Goal: Task Accomplishment & Management: Use online tool/utility

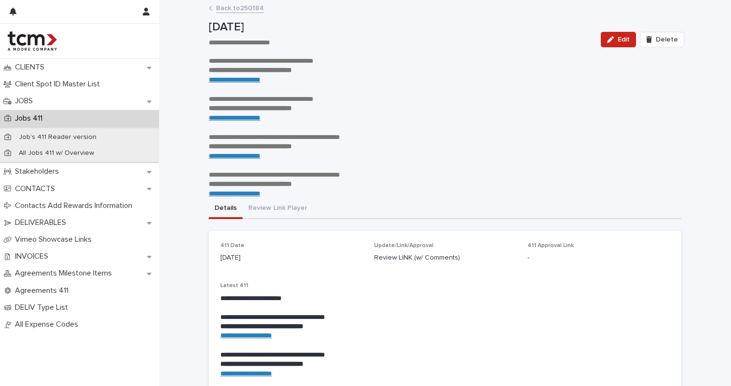
click at [256, 78] on link "**********" at bounding box center [235, 79] width 52 height 7
click at [40, 100] on p "JOBS" at bounding box center [25, 100] width 29 height 9
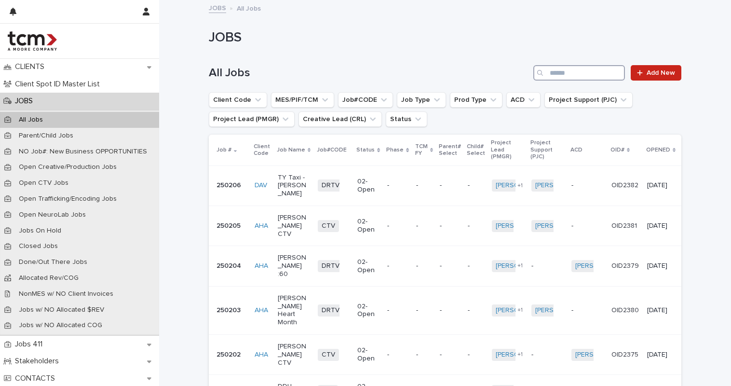
click at [557, 69] on input "Search" at bounding box center [579, 72] width 92 height 15
type input "***"
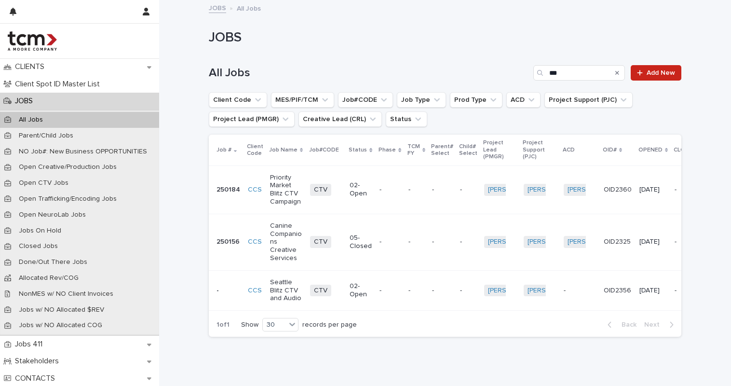
click at [277, 285] on p "Seattle Blitz CTV and Audio" at bounding box center [286, 290] width 32 height 24
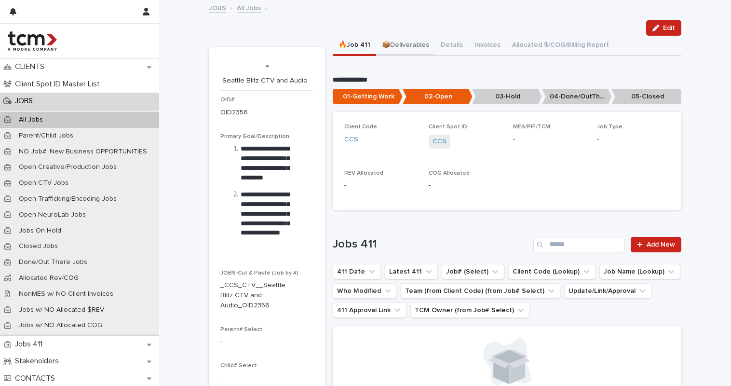
click at [406, 45] on button "📦Deliverables" at bounding box center [405, 46] width 59 height 20
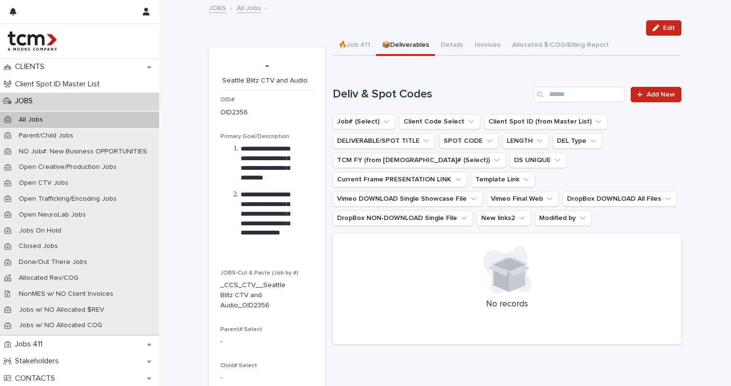
click at [212, 9] on link "JOBS" at bounding box center [217, 7] width 17 height 11
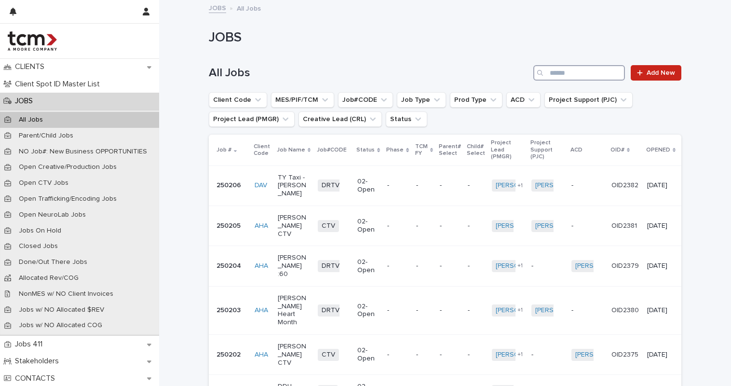
click at [552, 72] on input "Search" at bounding box center [579, 72] width 92 height 15
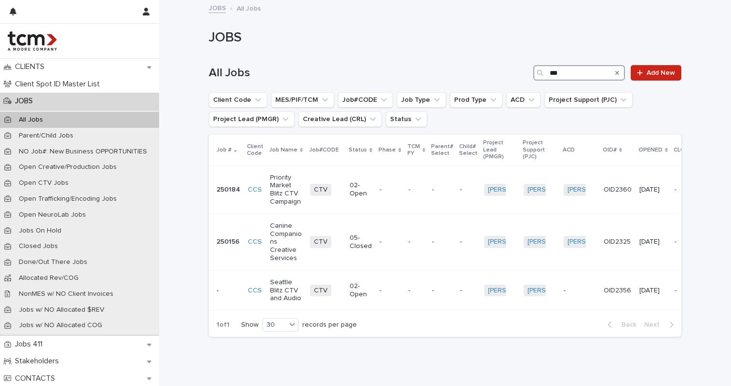
type input "***"
click at [278, 182] on p "Priority Market Blitz CTV Campaign" at bounding box center [286, 190] width 32 height 32
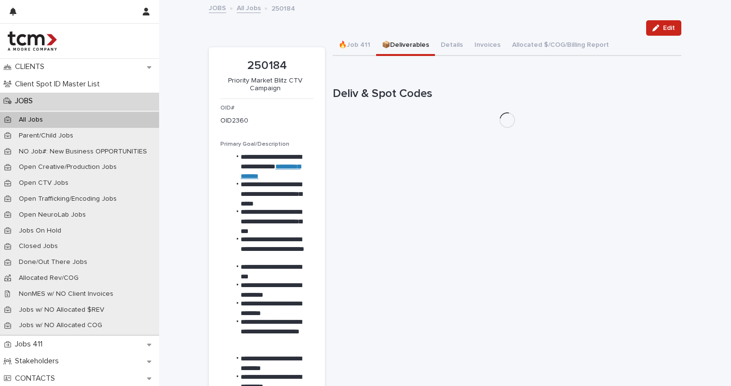
click at [400, 47] on button "📦Deliverables" at bounding box center [405, 46] width 59 height 20
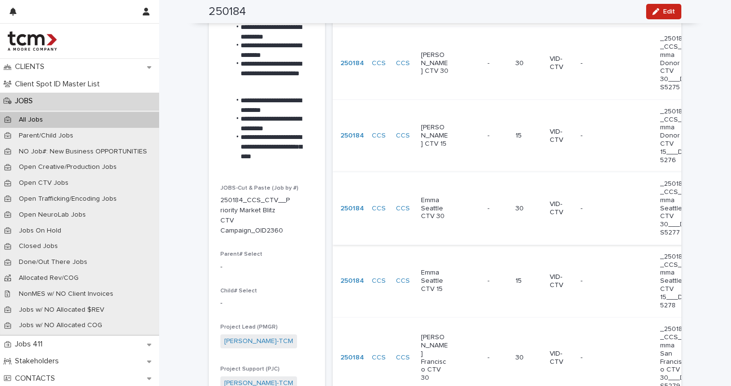
scroll to position [0, 0]
click at [441, 199] on p "Emma Seattle CTV 30" at bounding box center [435, 208] width 28 height 24
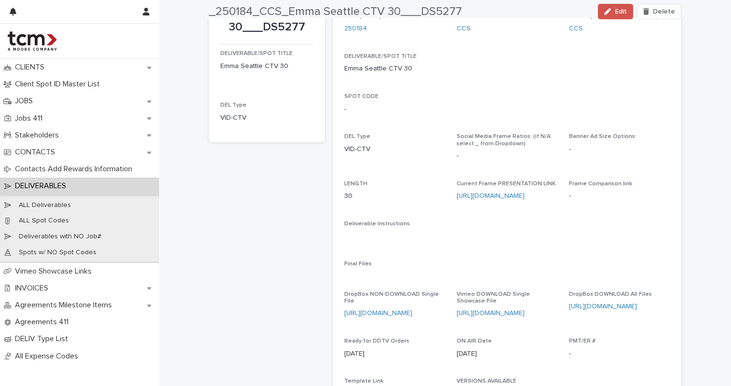
scroll to position [71, 0]
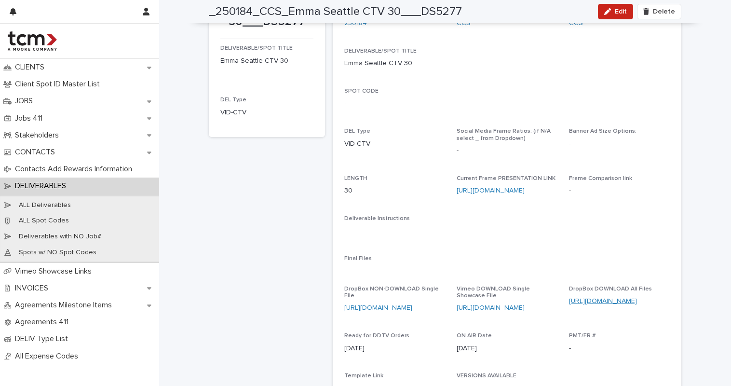
click at [627, 297] on link "[URL][DOMAIN_NAME]" at bounding box center [603, 300] width 68 height 7
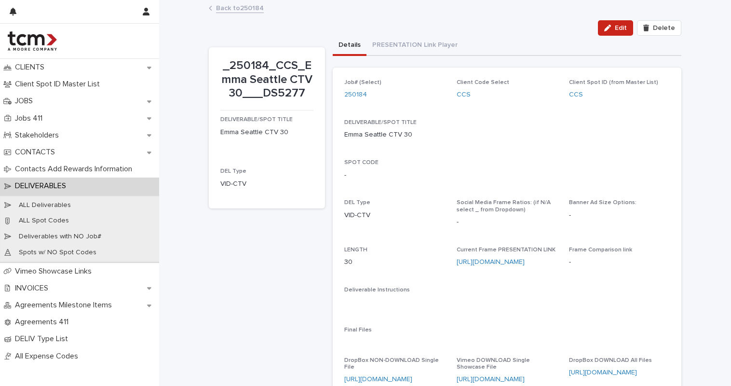
scroll to position [0, 0]
click at [259, 9] on link "Back to 250184" at bounding box center [240, 7] width 48 height 11
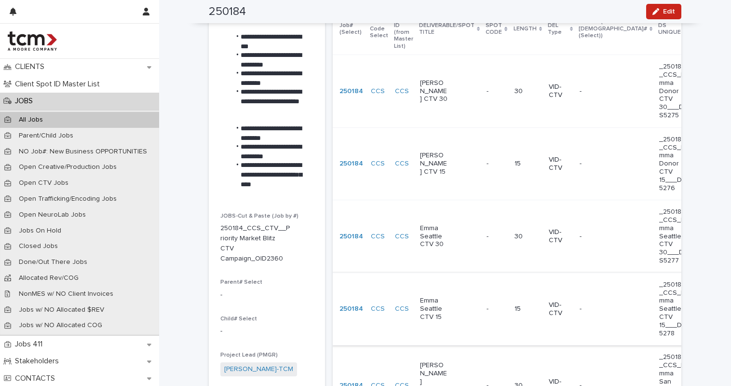
scroll to position [232, 0]
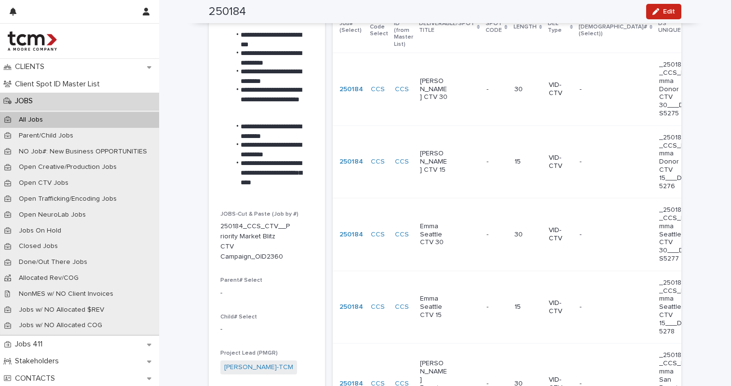
click at [423, 295] on p "Emma Seattle CTV 15" at bounding box center [434, 307] width 28 height 24
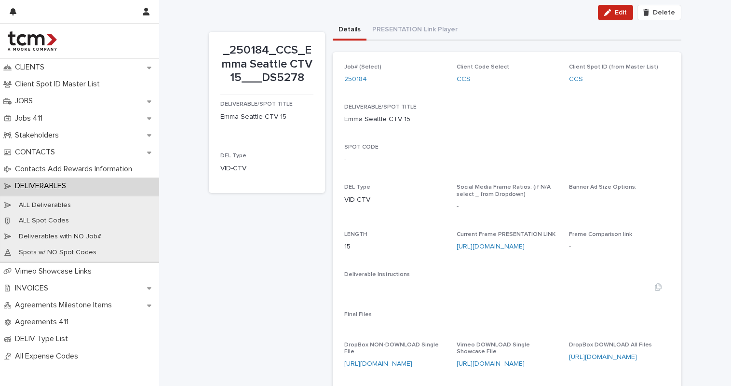
scroll to position [29, 0]
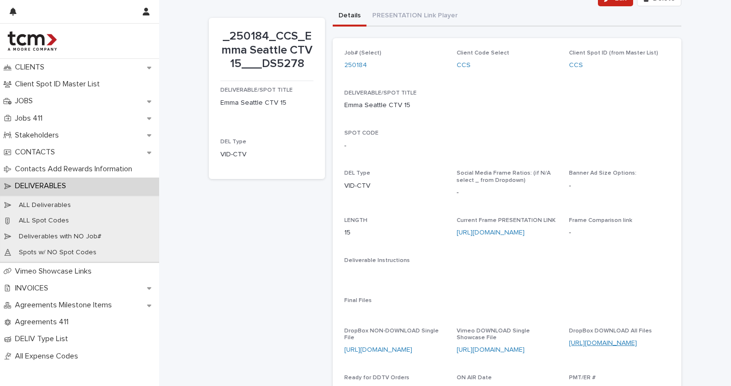
click at [627, 339] on link "[URL][DOMAIN_NAME]" at bounding box center [603, 342] width 68 height 7
